Goal: Navigation & Orientation: Go to known website

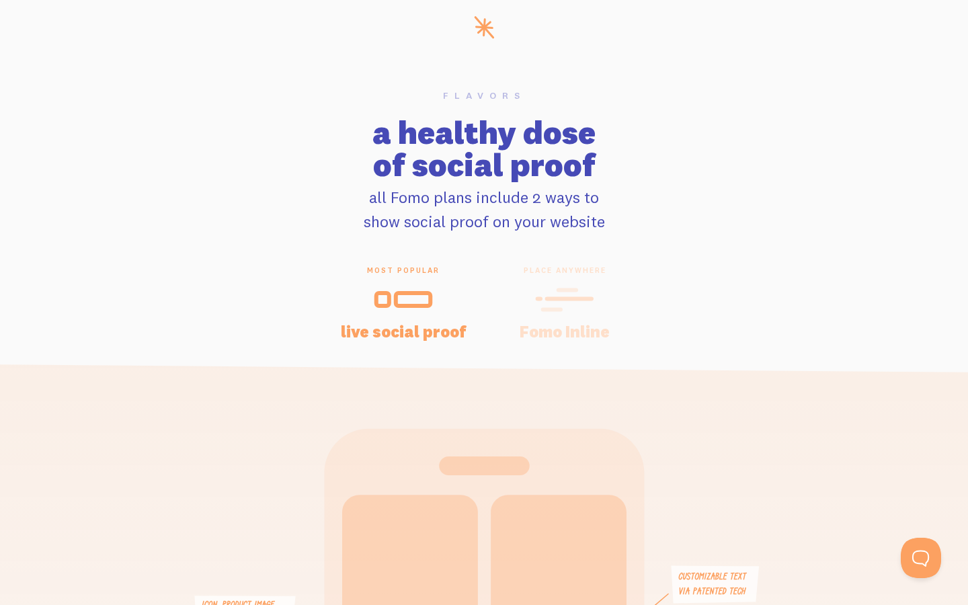
scroll to position [0, 20]
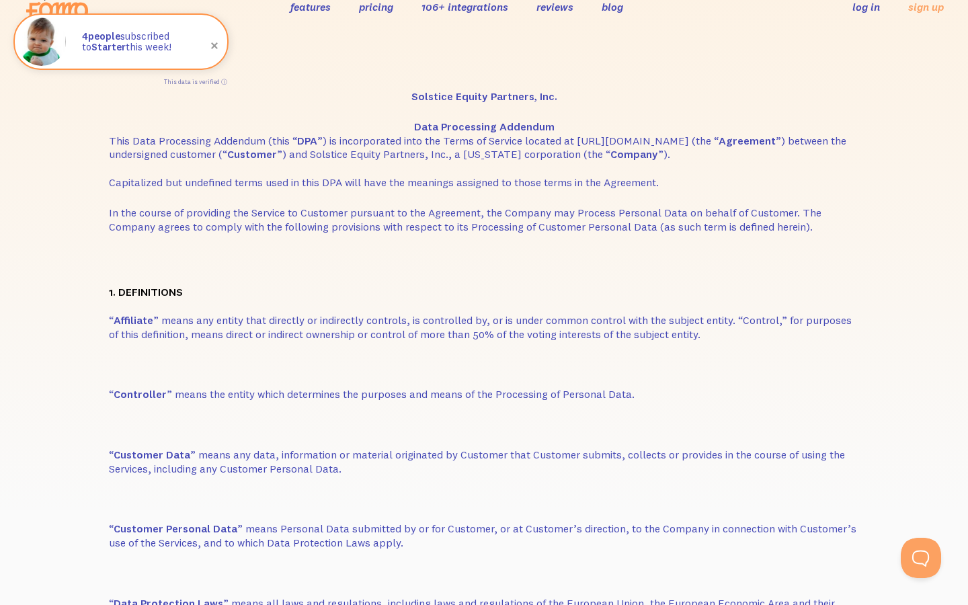
scroll to position [38, 26]
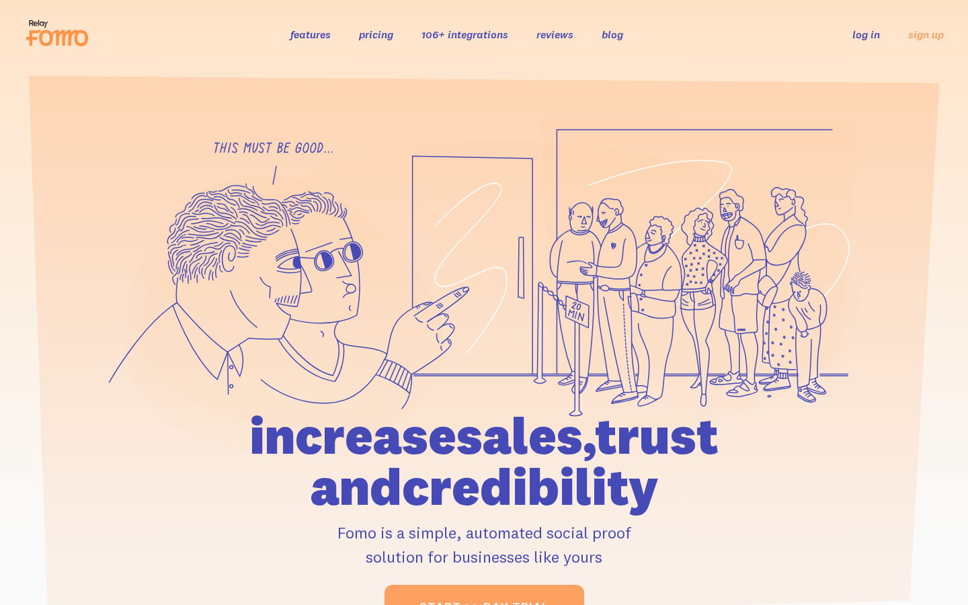
scroll to position [6621, 0]
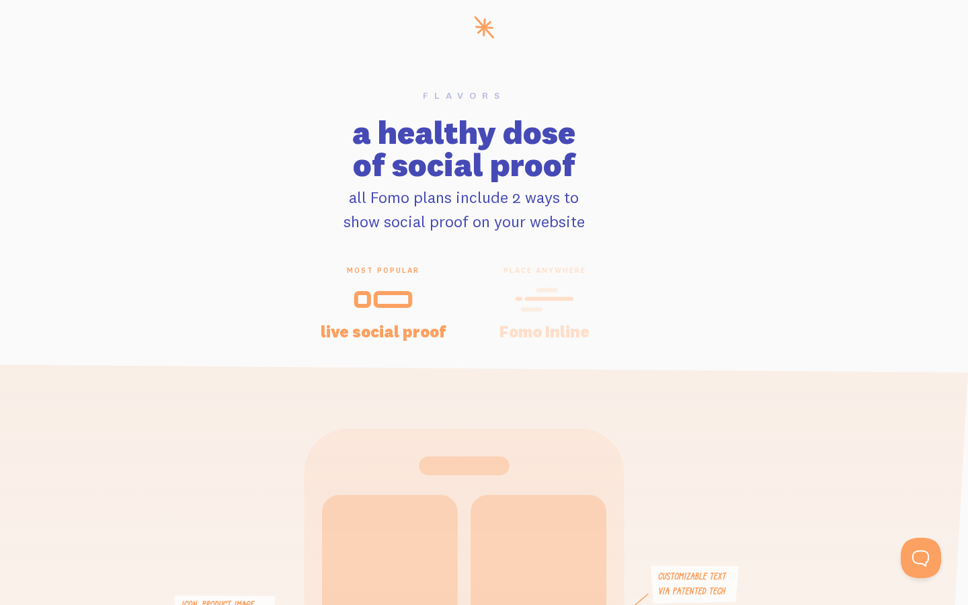
scroll to position [0, 20]
